Goal: Transaction & Acquisition: Purchase product/service

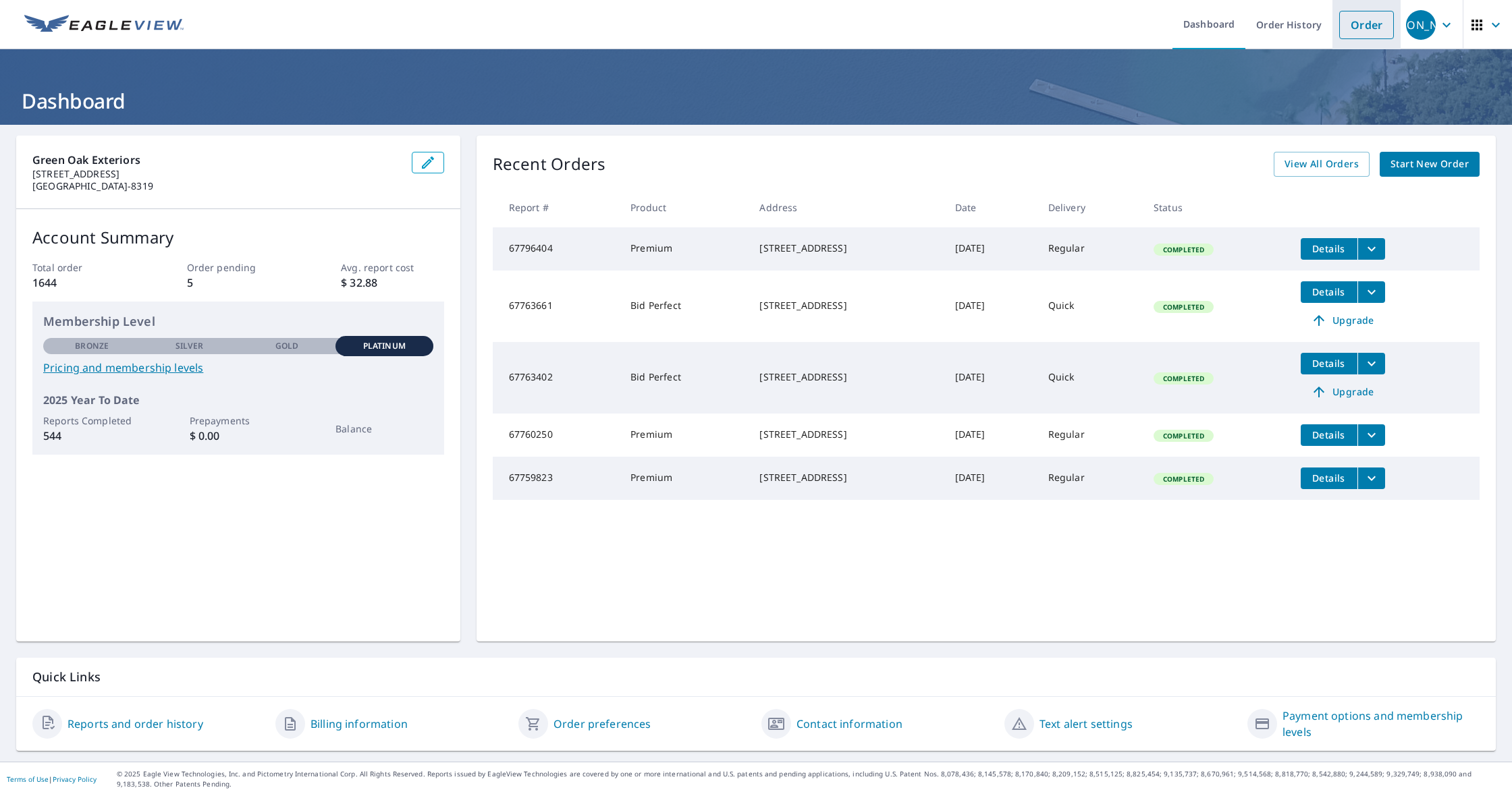
click at [1348, 13] on link "Order" at bounding box center [1366, 24] width 55 height 28
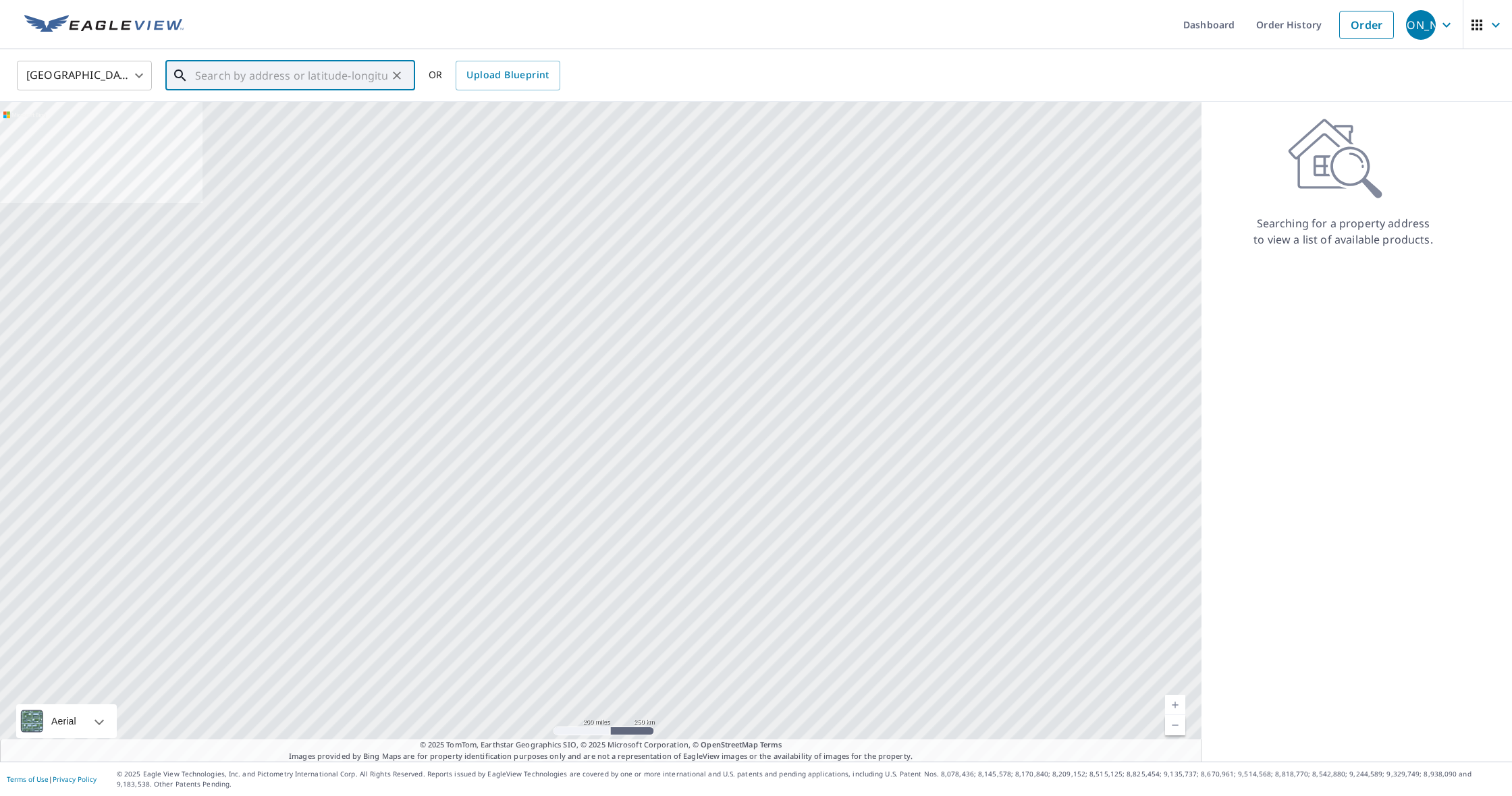
click at [299, 79] on input "text" at bounding box center [291, 75] width 193 height 38
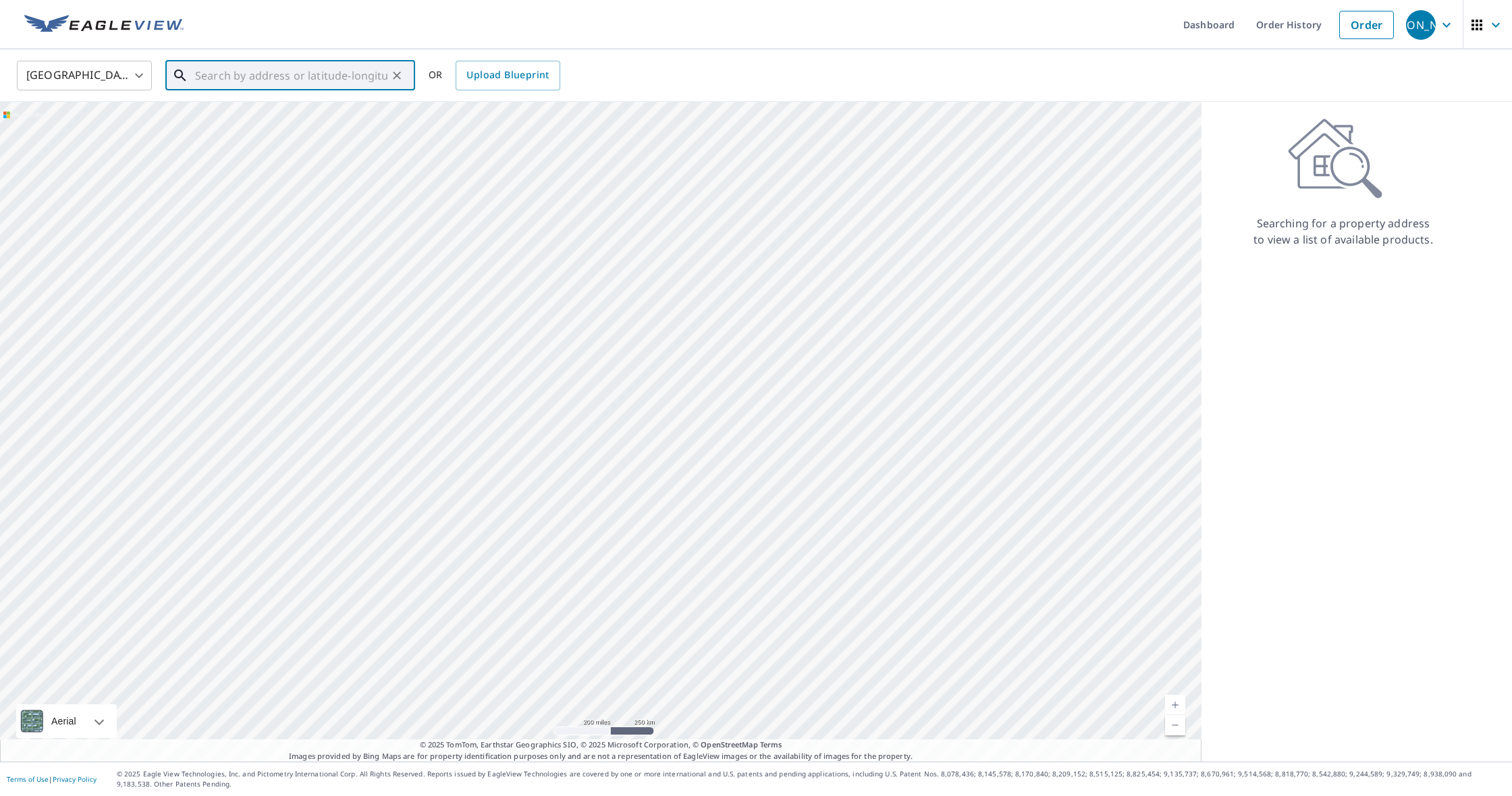
paste input "[STREET_ADDRESS][PERSON_NAME]"
click at [225, 121] on span "[STREET_ADDRESS][PERSON_NAME]" at bounding box center [299, 115] width 212 height 16
type input "[STREET_ADDRESS][PERSON_NAME]"
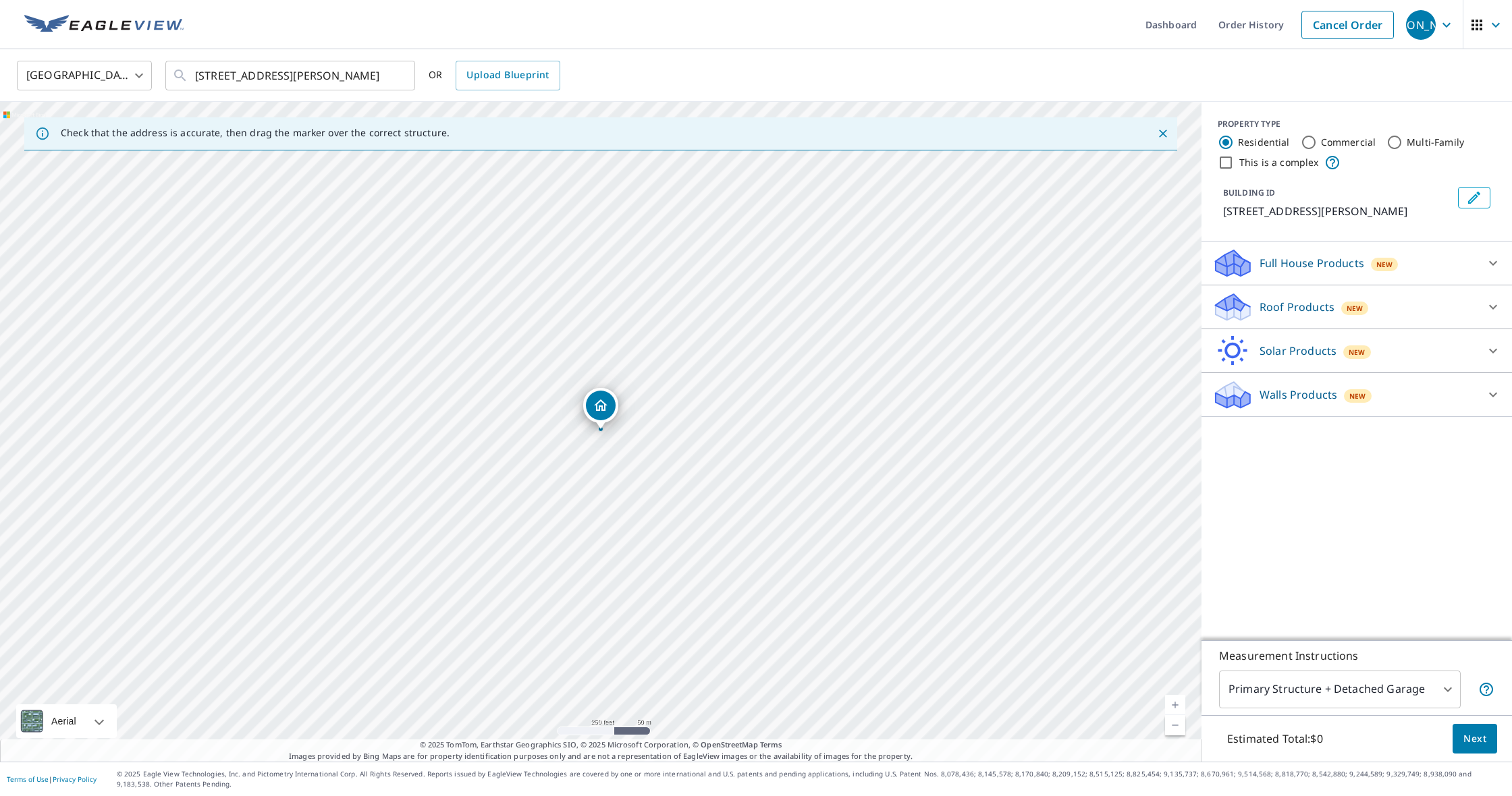
click at [1292, 314] on p "Roof Products" at bounding box center [1297, 306] width 75 height 16
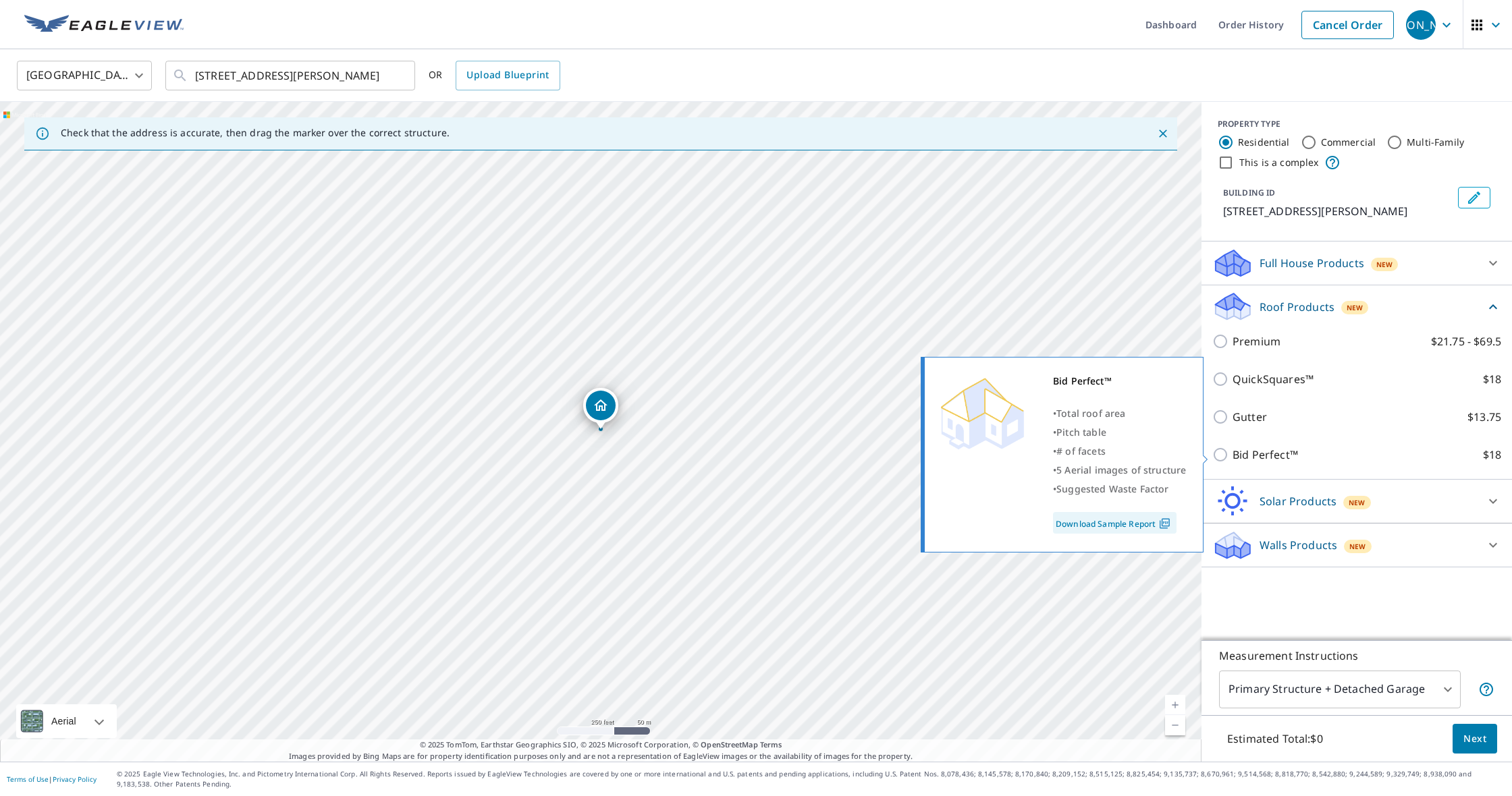
click at [1271, 453] on p "Bid Perfect™" at bounding box center [1265, 455] width 66 height 16
click at [1233, 453] on input "Bid Perfect™ $18" at bounding box center [1222, 455] width 20 height 16
checkbox input "true"
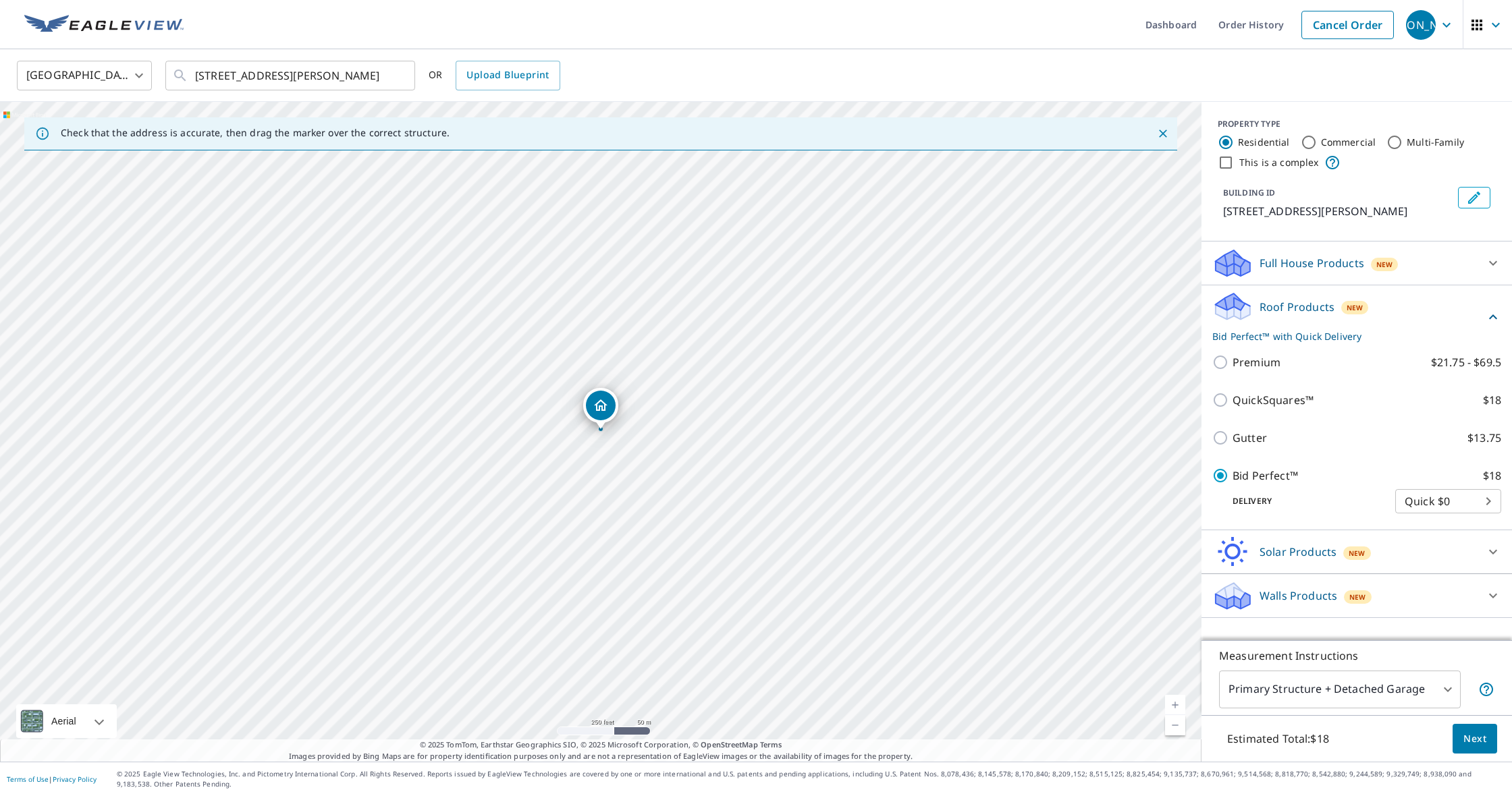
click at [1480, 736] on span "Next" at bounding box center [1474, 739] width 23 height 17
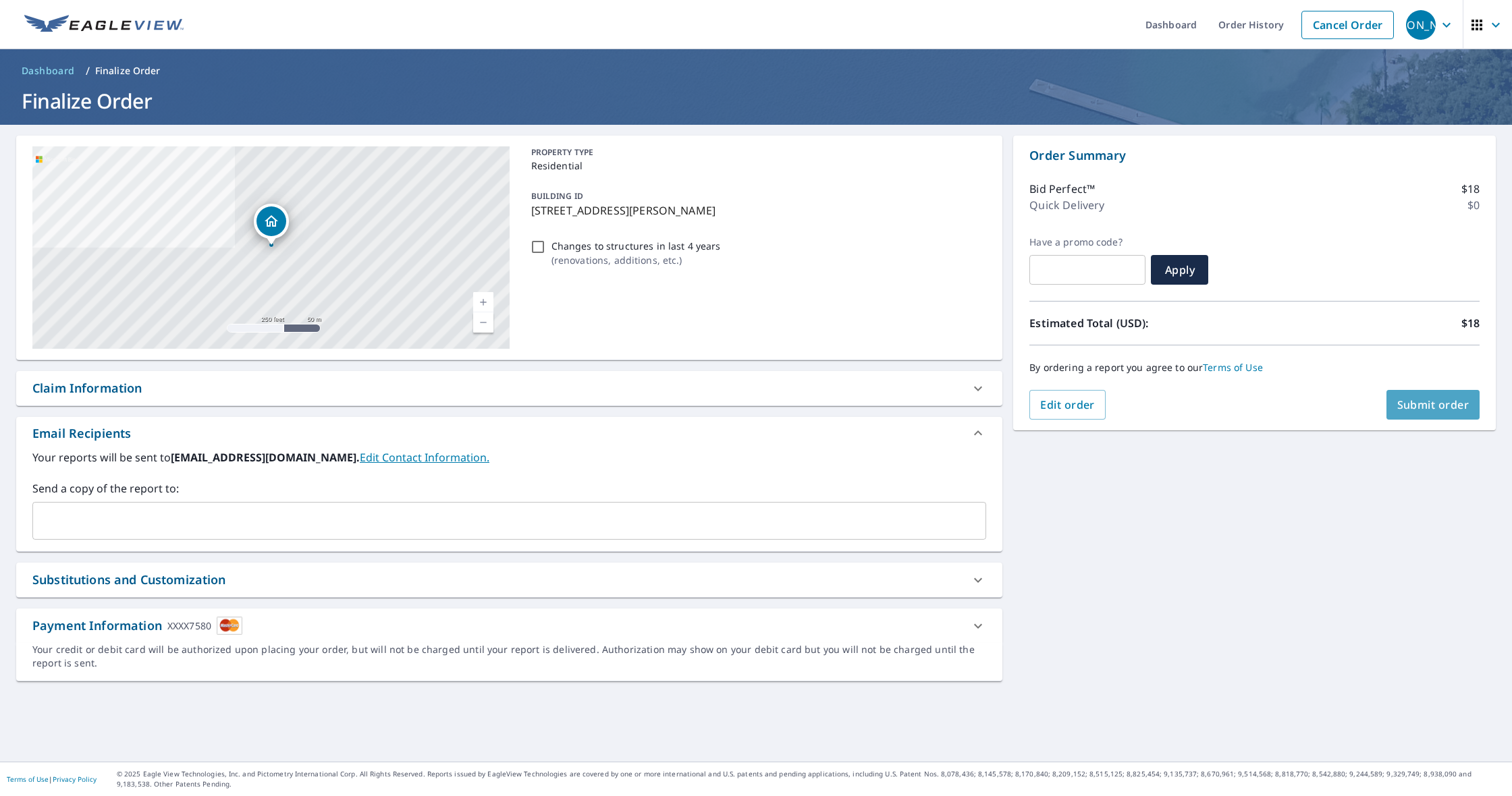
click at [1409, 407] on span "Submit order" at bounding box center [1433, 405] width 72 height 14
checkbox input "true"
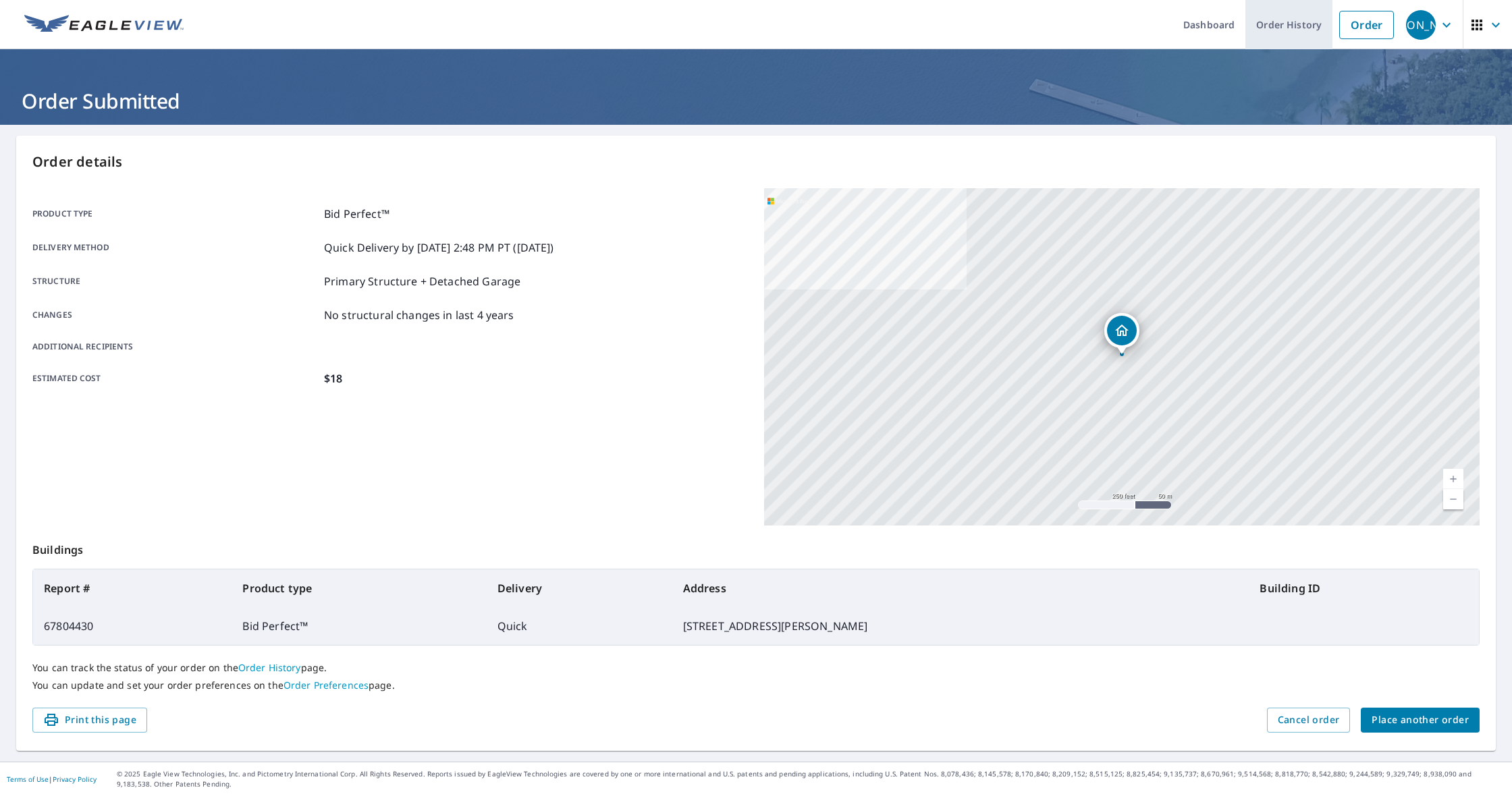
click at [1301, 32] on link "Order History" at bounding box center [1288, 24] width 87 height 49
